Goal: Transaction & Acquisition: Purchase product/service

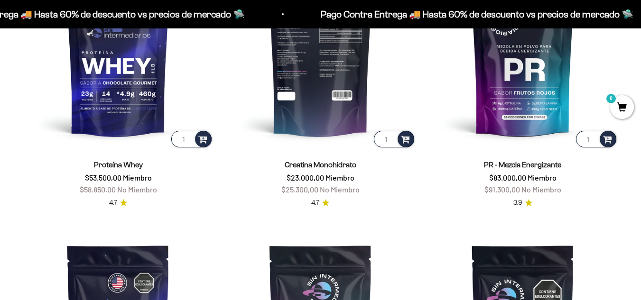
scroll to position [425, 0]
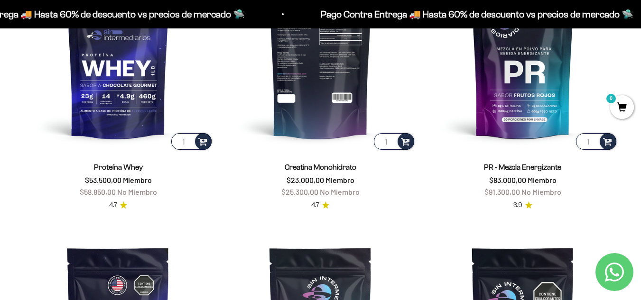
click at [302, 85] on img at bounding box center [320, 56] width 191 height 191
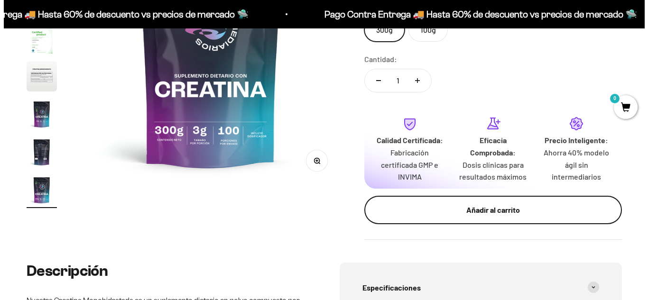
scroll to position [237, 0]
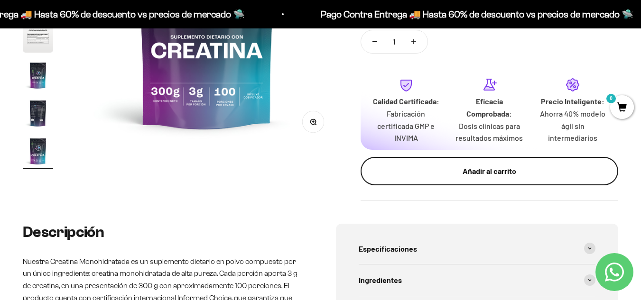
click at [493, 180] on button "Añadir al carrito" at bounding box center [490, 171] width 258 height 28
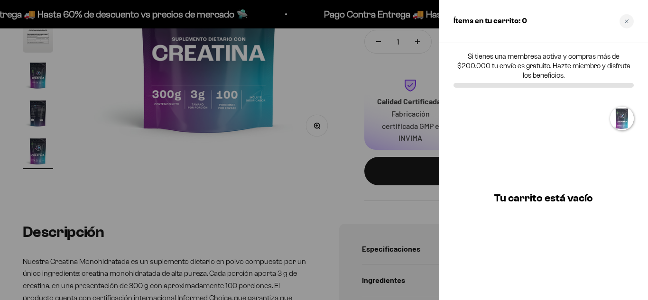
scroll to position [0, 0]
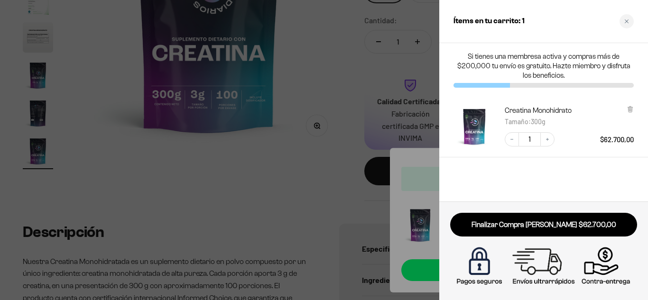
click at [312, 139] on div at bounding box center [324, 150] width 648 height 300
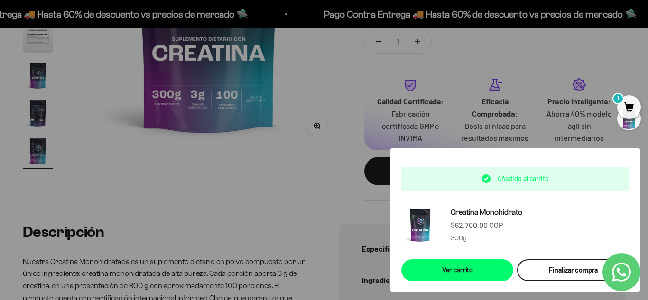
click at [557, 266] on div "Finalizar compra" at bounding box center [572, 270] width 89 height 10
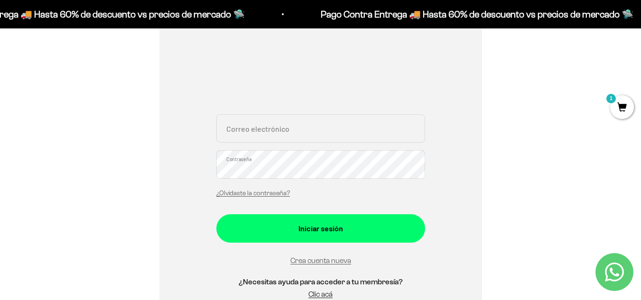
scroll to position [95, 0]
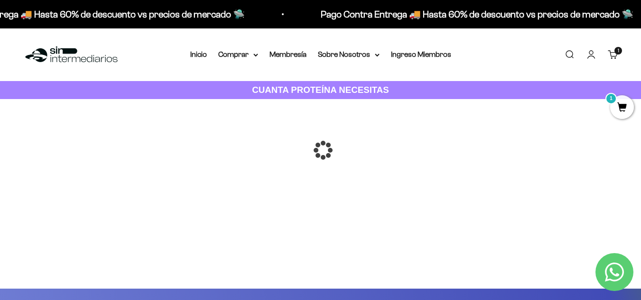
click at [321, 150] on div at bounding box center [321, 150] width 0 height 0
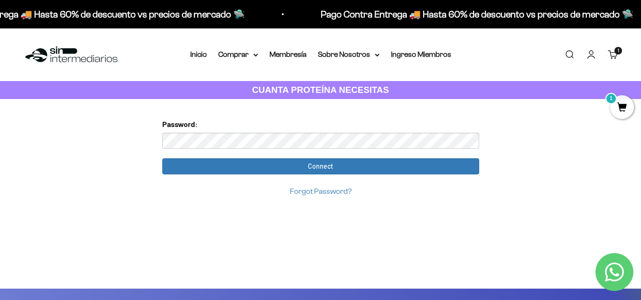
click at [621, 108] on span "1" at bounding box center [622, 107] width 24 height 24
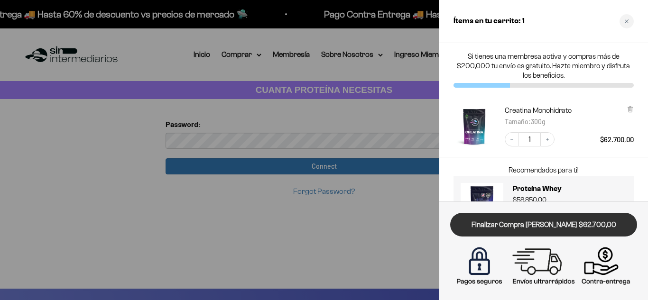
click at [547, 227] on link "Finalizar Compra [PERSON_NAME] $62.700,00" at bounding box center [543, 225] width 187 height 24
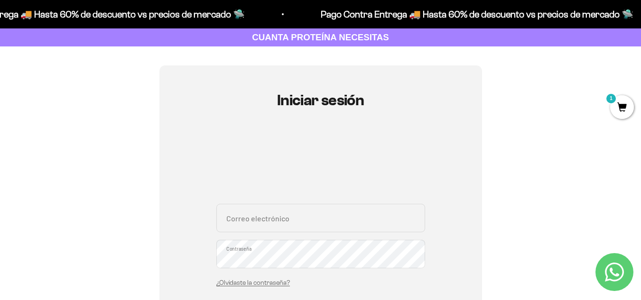
scroll to position [47, 0]
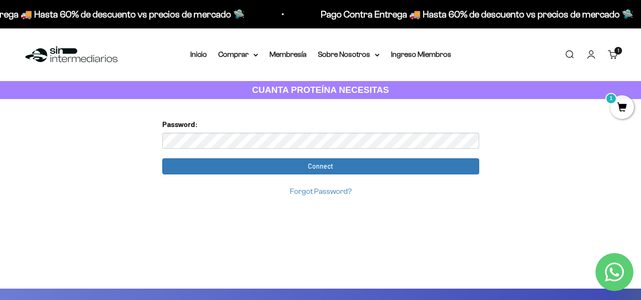
click at [628, 112] on span "1" at bounding box center [622, 107] width 24 height 24
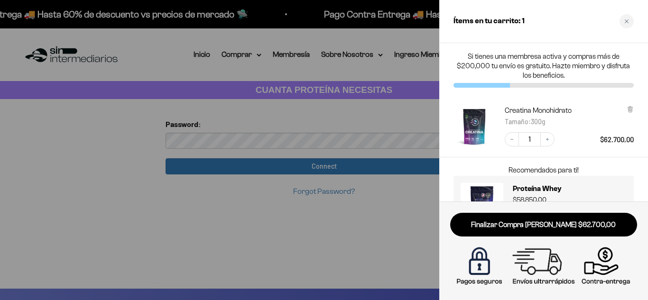
click at [536, 257] on img at bounding box center [544, 267] width 182 height 46
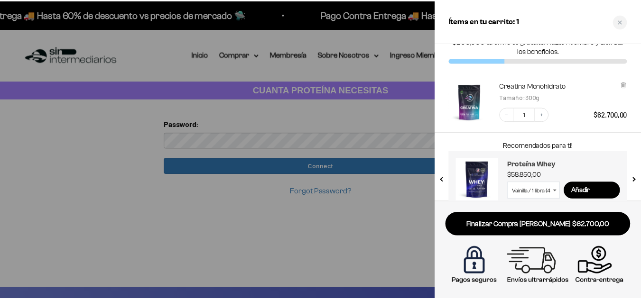
scroll to position [38, 0]
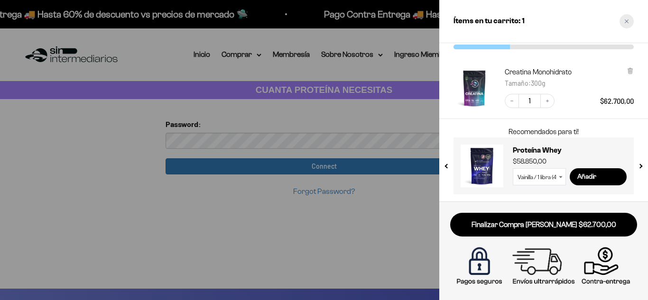
click at [624, 23] on div "Close cart" at bounding box center [626, 21] width 14 height 14
